Goal: Task Accomplishment & Management: Complete application form

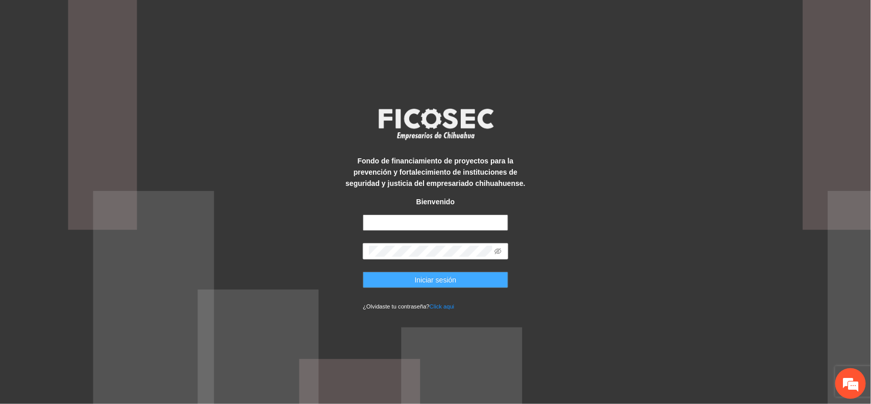
type input "**********"
click at [389, 281] on button "Iniciar sesión" at bounding box center [435, 279] width 145 height 16
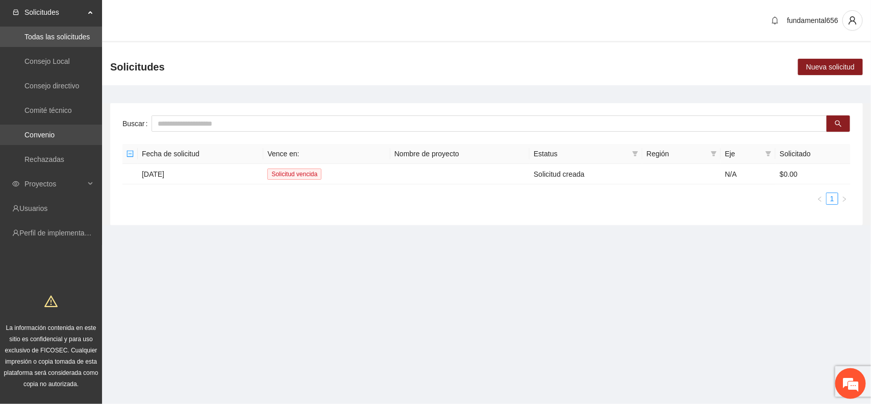
click at [49, 131] on link "Convenio" at bounding box center [39, 135] width 30 height 8
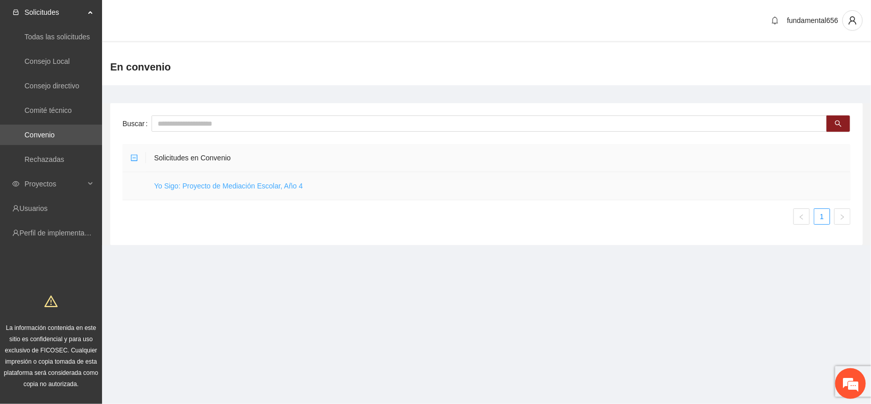
click at [198, 184] on link "Yo Sigo: Proyecto de Mediación Escolar, Año 4" at bounding box center [228, 186] width 148 height 8
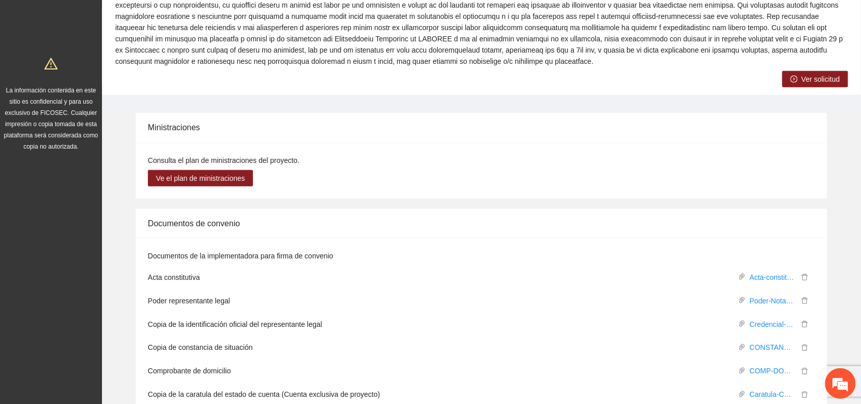
scroll to position [100, 0]
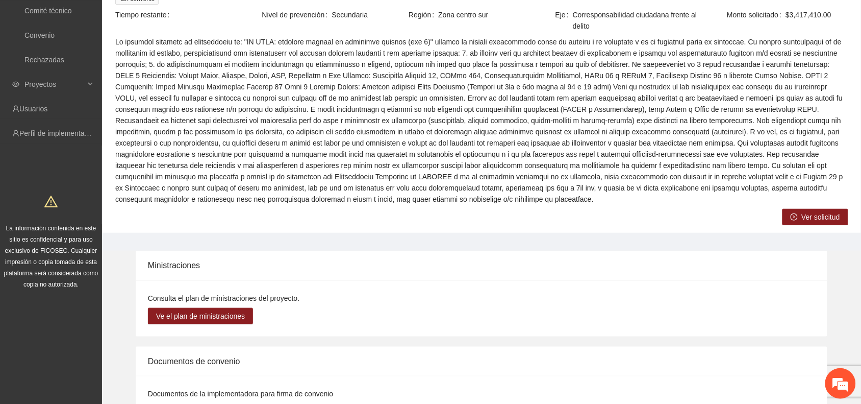
click at [802, 219] on span "Ver solicitud" at bounding box center [821, 216] width 38 height 11
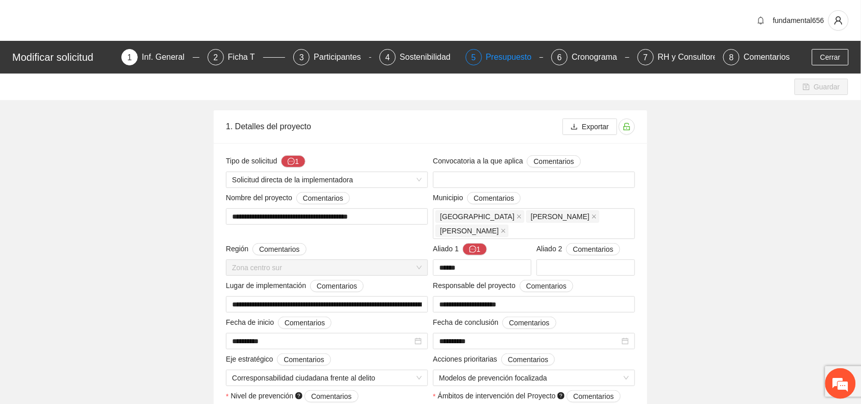
click at [492, 55] on div "Presupuesto" at bounding box center [513, 57] width 54 height 16
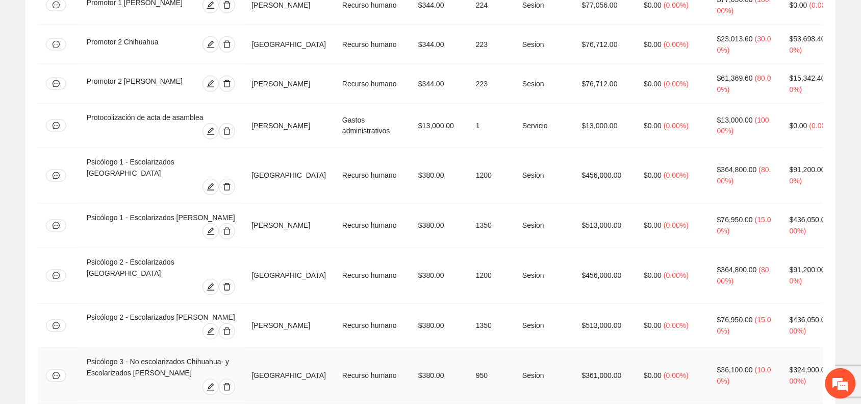
scroll to position [1591, 0]
